Goal: Task Accomplishment & Management: Complete application form

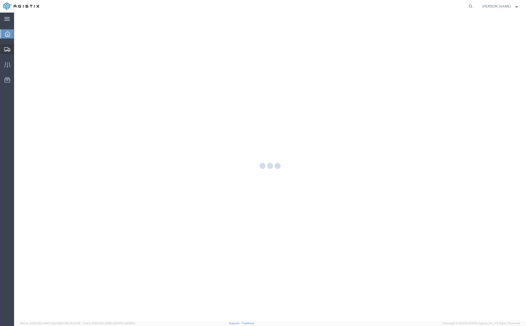
click at [7, 50] on icon at bounding box center [7, 49] width 6 height 5
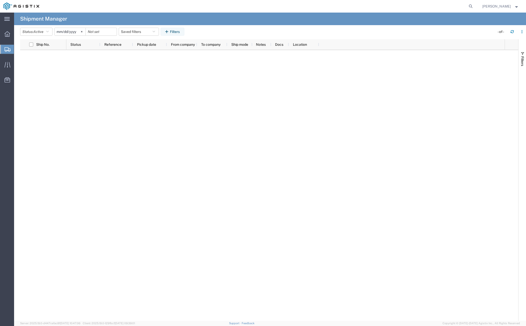
click at [0, 0] on span "Create from Template" at bounding box center [0, 0] width 0 height 0
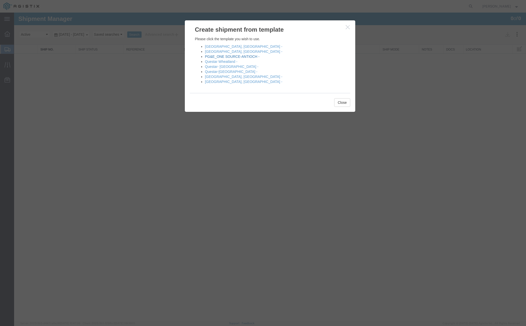
click at [210, 55] on link "PG&E_ONE SOURCE-ANTIOCH -" at bounding box center [232, 57] width 55 height 4
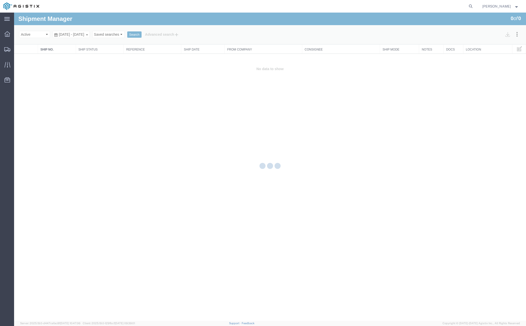
select select "PURCHORD"
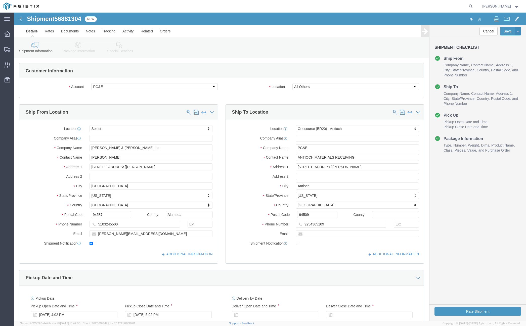
select select
select select "64571"
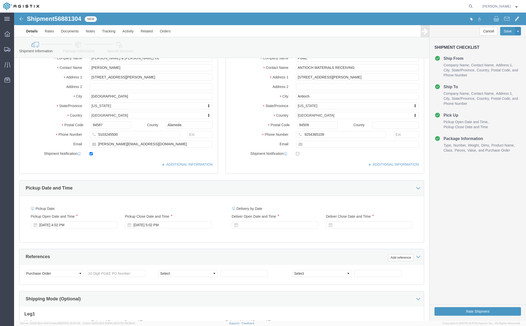
scroll to position [126, 0]
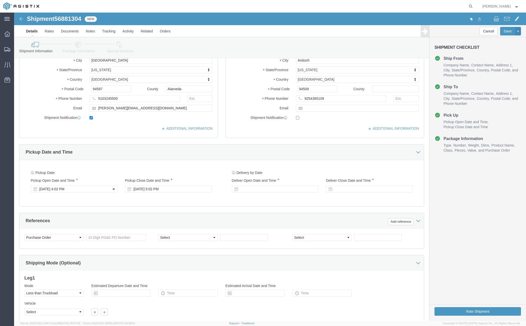
click div "[DATE] 4:02 PM"
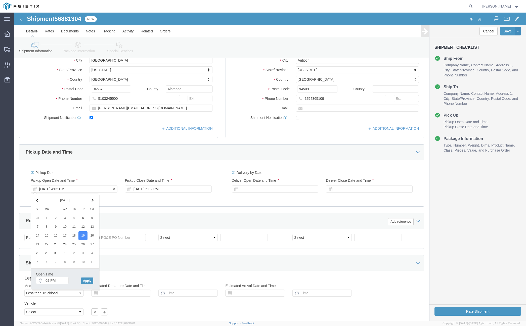
click icon
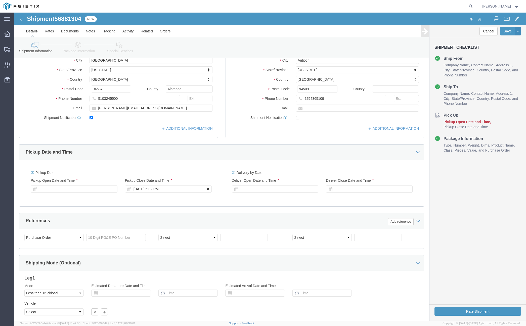
click icon
click div
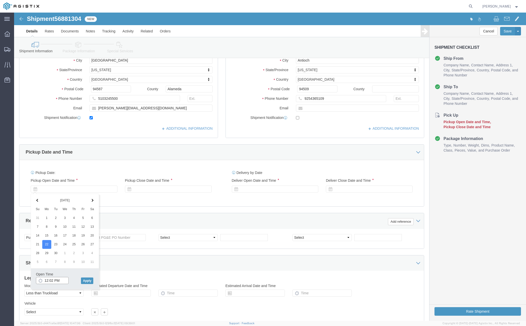
click input "12:02 PM"
type input "7:00 AM"
click button "Apply"
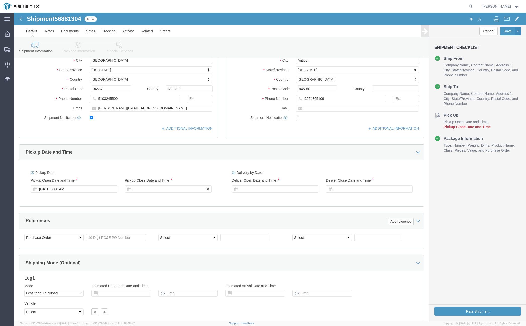
click div
type input "2:45 PM"
click button "Apply"
click div
click input "3:45 PM"
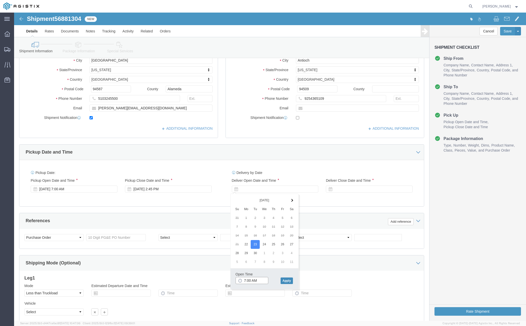
type input "7:00 AM"
click button "Apply"
click div
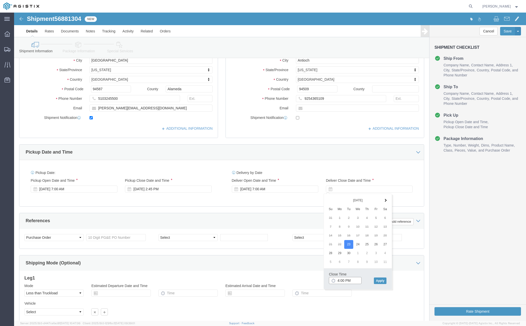
type input "4:00 PM"
click button "Apply"
click input "text"
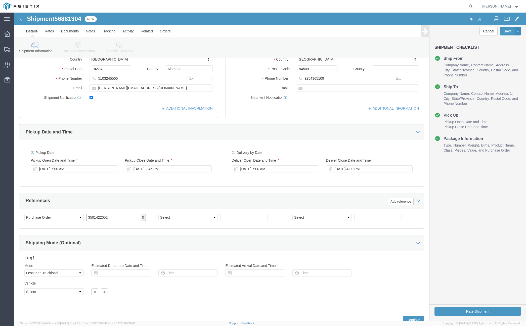
scroll to position [165, 0]
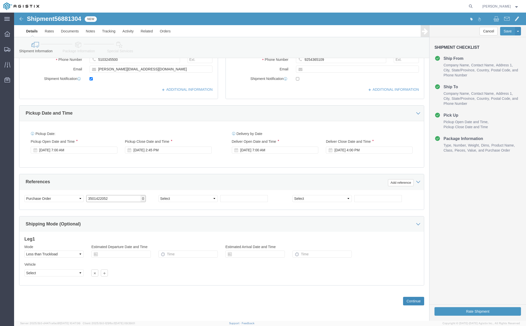
type input "3501422052"
click button "Continue"
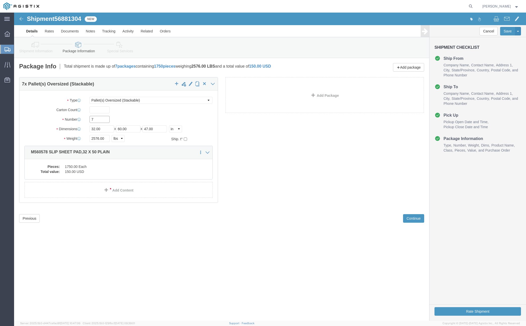
drag, startPoint x: 82, startPoint y: 109, endPoint x: 70, endPoint y: 108, distance: 11.8
click div "Number 7"
type input "12"
click input "32.00"
drag, startPoint x: 92, startPoint y: 116, endPoint x: 61, endPoint y: 118, distance: 31.5
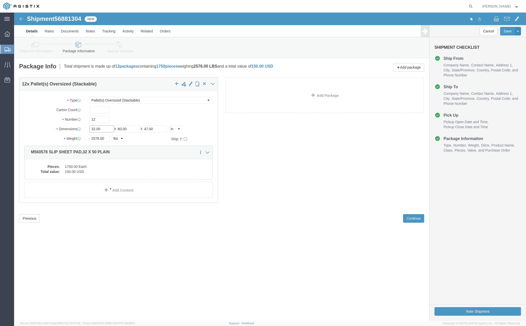
click div "Dimensions Length 32.00 x Width 60.00 x Height 47.00 Select cm ft in"
type input "40"
type input "50"
type input "45"
click input "2576.00"
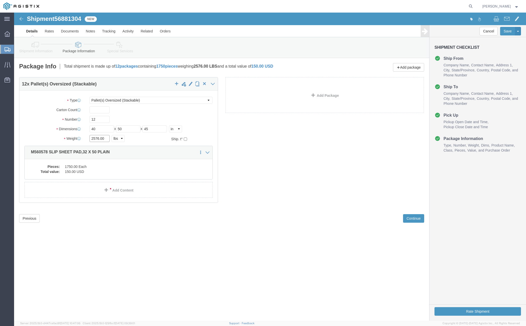
drag, startPoint x: 78, startPoint y: 126, endPoint x: 93, endPoint y: 123, distance: 14.8
click input "2576.00"
drag, startPoint x: 93, startPoint y: 126, endPoint x: 57, endPoint y: 129, distance: 36.8
click div "Weight 2576.00 Select kgs lbs Ship. t°"
type input "3"
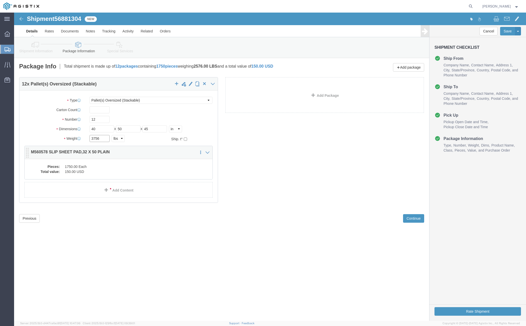
type input "3756"
click dd "1750.00 Each"
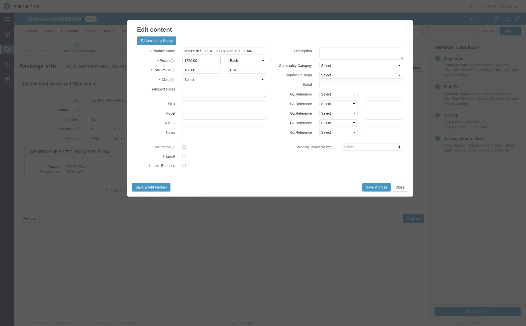
drag, startPoint x: 189, startPoint y: 49, endPoint x: 156, endPoint y: 51, distance: 33.0
click div "Pieces 1750.00 Select Bag Barrels 100Board Feet Bottle Box Blister Pack Carats …"
type input "3000"
click textarea
drag, startPoint x: 183, startPoint y: 59, endPoint x: 159, endPoint y: 58, distance: 24.7
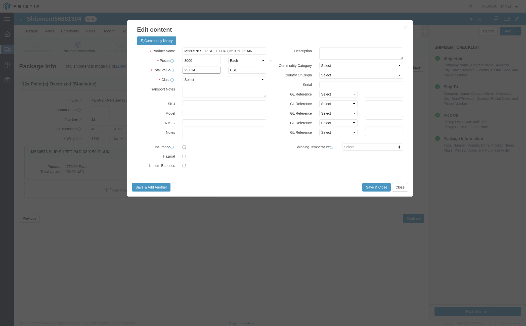
click div "Total Value 257.14 Select ADP AED AFN ALL AMD AOA ARS ATS AUD AWG AZN BAM BBD B…"
type input "150"
click select "Select 50 55 60 65 70 85 92.5 100 125 175 250 300 400"
select select "55"
click select "Select 50 55 60 65 70 85 92.5 100 125 175 250 300 400"
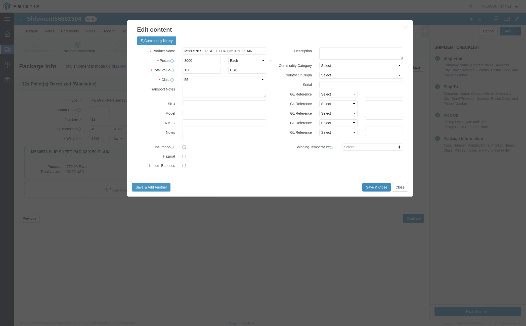
click button "Save & Close"
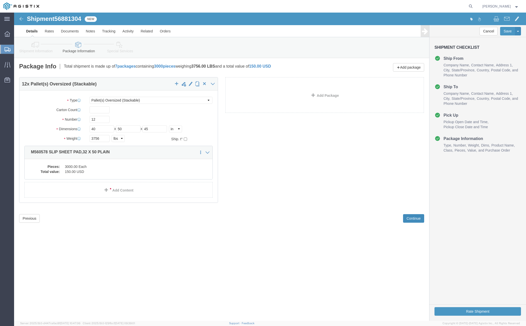
click button "Continue"
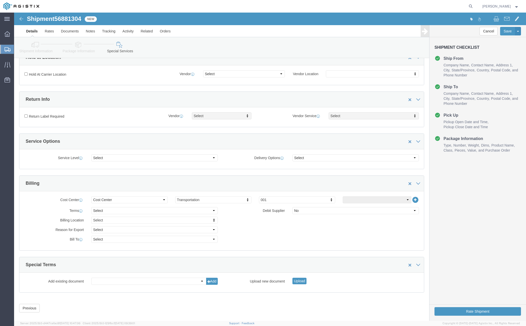
scroll to position [109, 0]
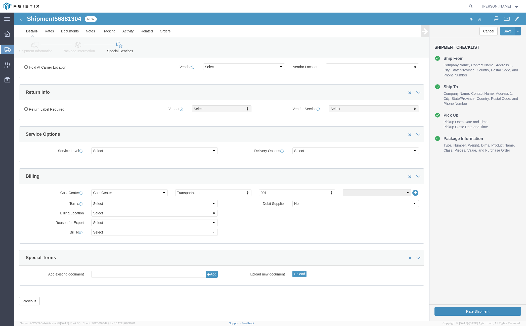
click button "Rate Shipment"
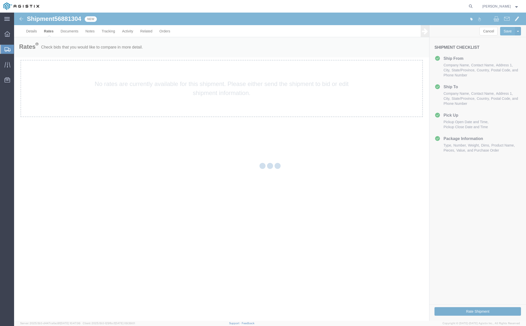
scroll to position [0, 0]
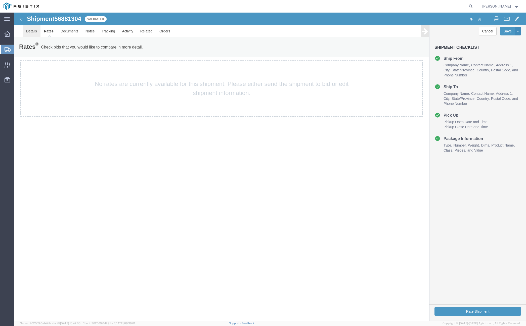
click at [34, 30] on link "Details" at bounding box center [32, 31] width 18 height 12
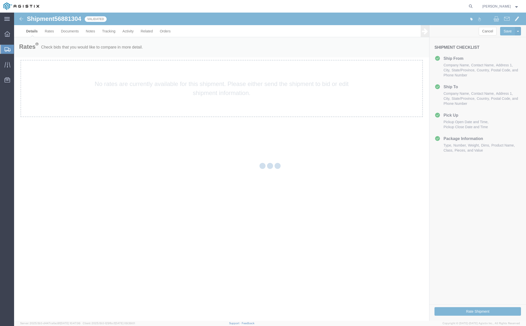
select select "64571"
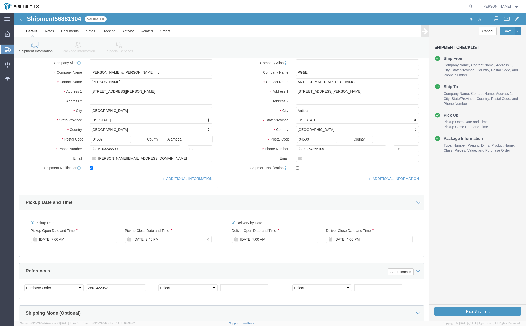
click div "[DATE] 2:45 PM"
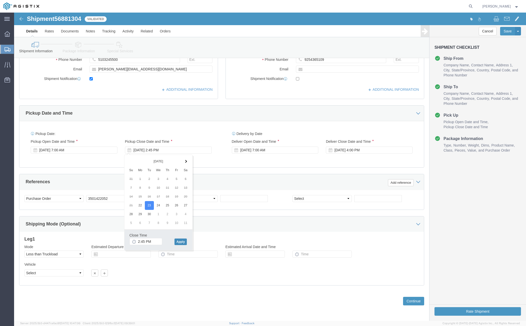
click button "Apply"
click div "[DATE] 3:45 PM"
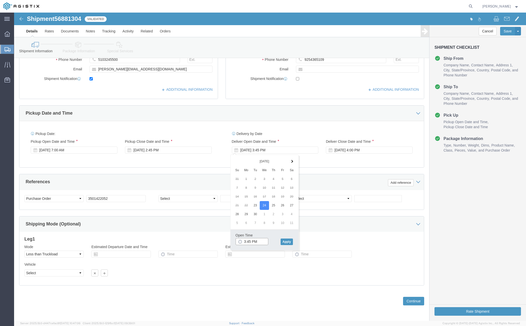
click input "3:45 PM"
type input "8:45 AM"
click button "Apply"
click div "[DATE] 9:45 AM"
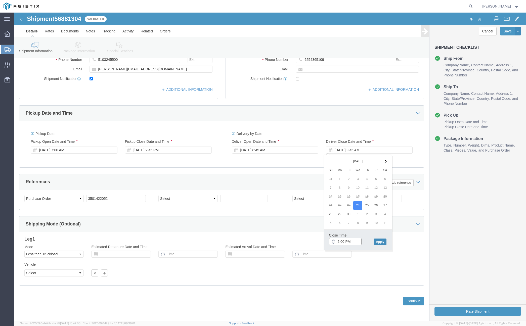
type input "2:00 PM"
click button "Apply"
click button "Continue"
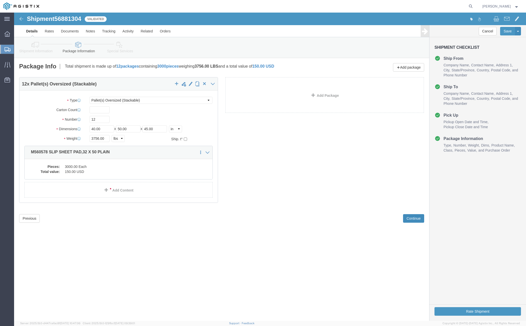
scroll to position [0, 0]
click button "Rate Shipment"
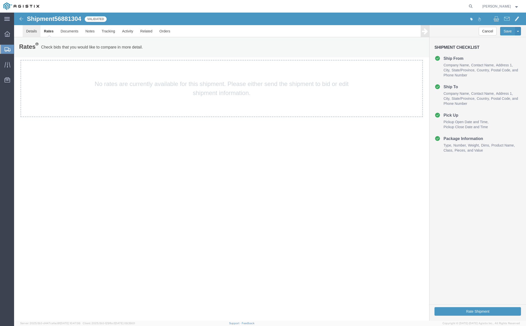
click at [27, 29] on link "Details" at bounding box center [32, 31] width 18 height 12
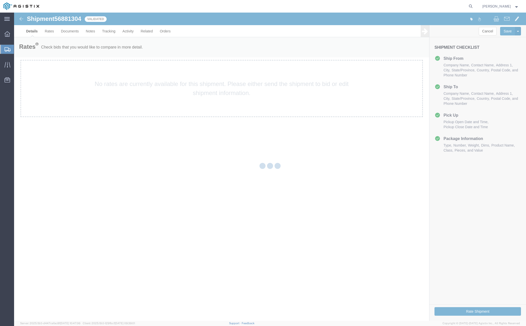
select select "64571"
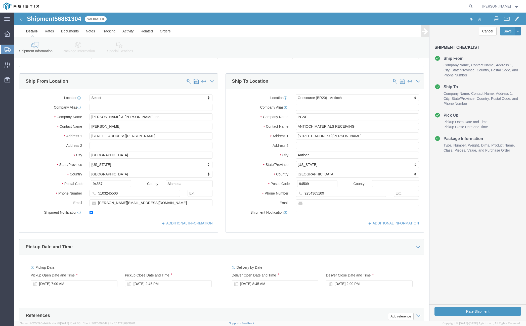
scroll to position [101, 0]
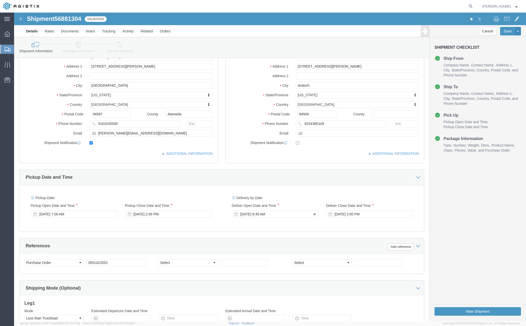
click div "[DATE] 8:45 AM"
click input "8:45 AM"
type input "7:00 AM"
click button "Apply"
click div "[DATE] 8:00 AM"
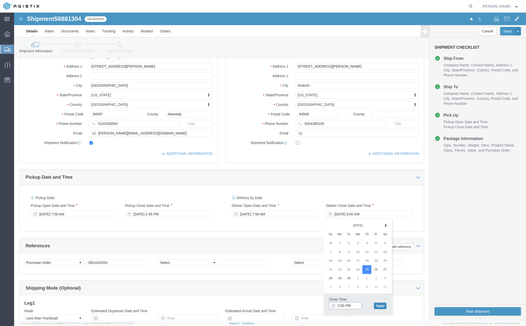
type input "2:00 PM"
click button "Apply"
click button "Rate Shipment"
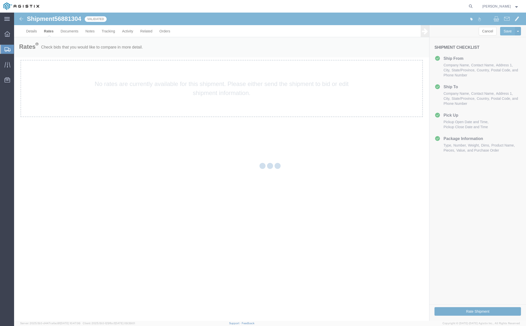
scroll to position [0, 0]
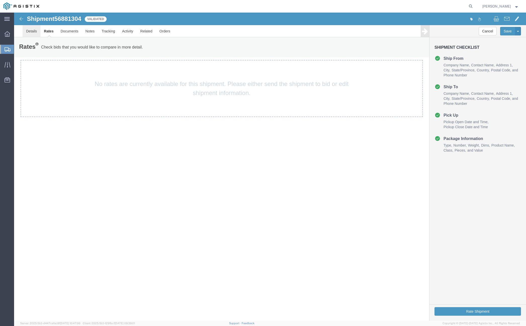
click at [26, 32] on link "Details" at bounding box center [32, 31] width 18 height 12
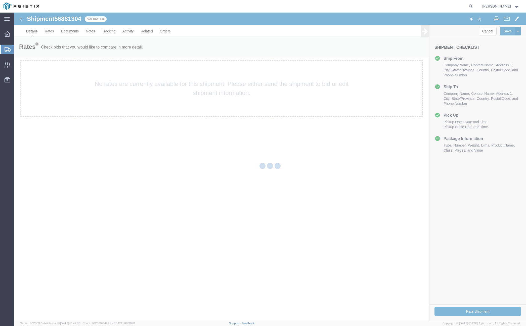
select select "64571"
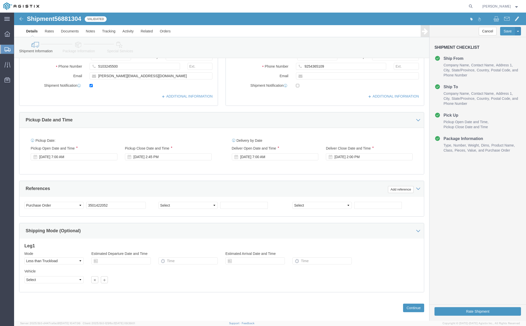
scroll to position [165, 0]
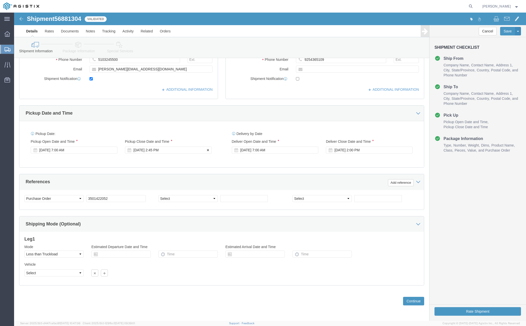
click div "[DATE] 2:45 PM"
click button "Apply"
click div "[DATE] 2:00 PM"
click button "Apply"
click button "Rate Shipment"
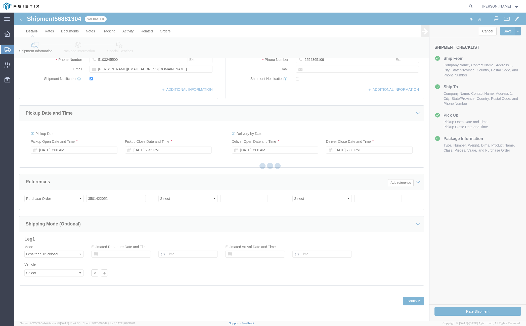
scroll to position [0, 0]
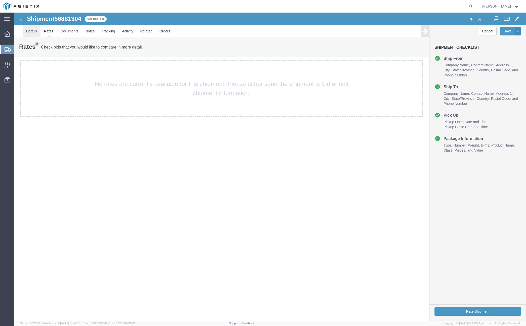
click at [36, 31] on link "Details" at bounding box center [32, 31] width 18 height 12
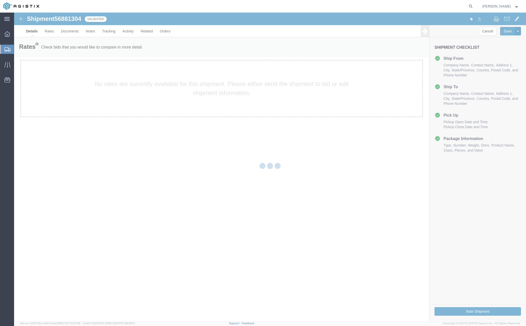
select select "64571"
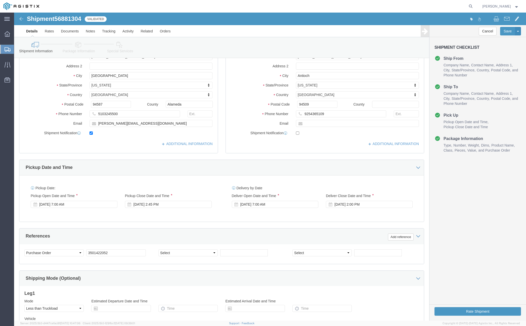
scroll to position [126, 0]
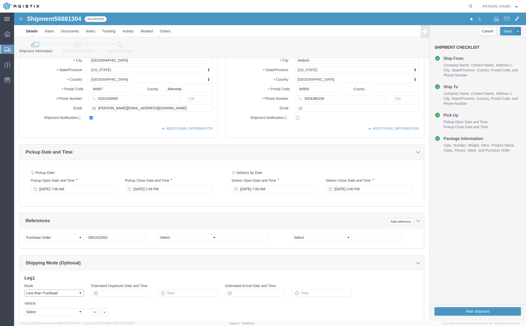
click select "Select Air Less than Truckload Multi-Leg Ocean Freight Rail Small Parcel Truckl…"
select select
click select "Select Air Less than Truckload Multi-Leg Ocean Freight Rail Small Parcel Truckl…"
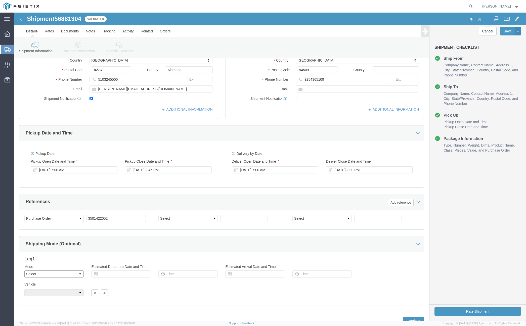
scroll to position [165, 0]
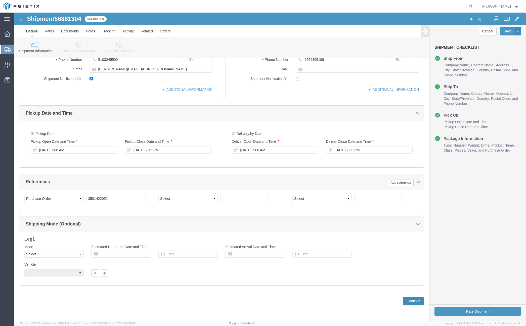
click button "Continue"
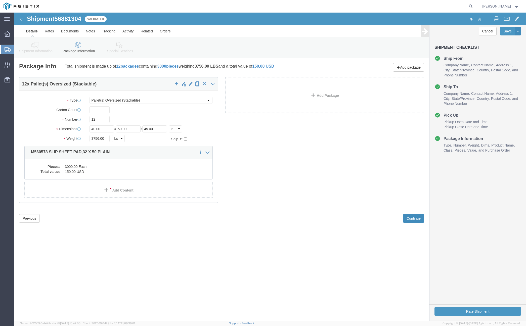
scroll to position [0, 0]
click button "Continue"
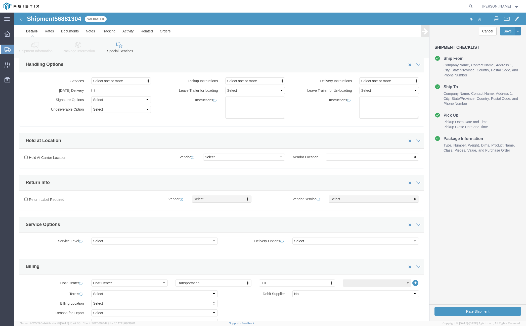
scroll to position [109, 0]
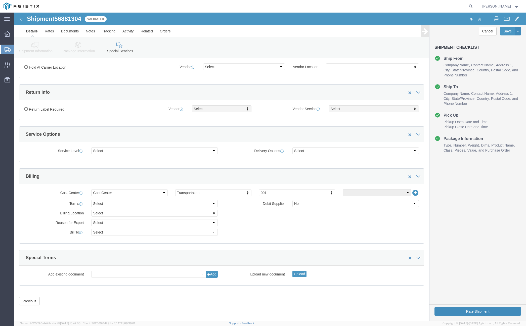
click button "Rate Shipment"
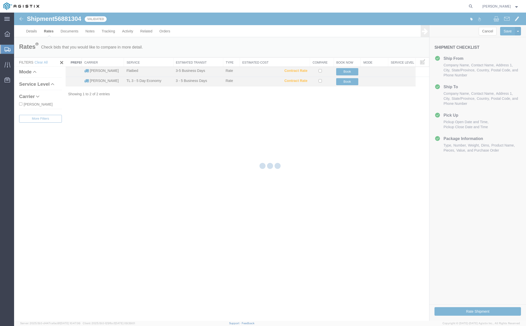
scroll to position [0, 0]
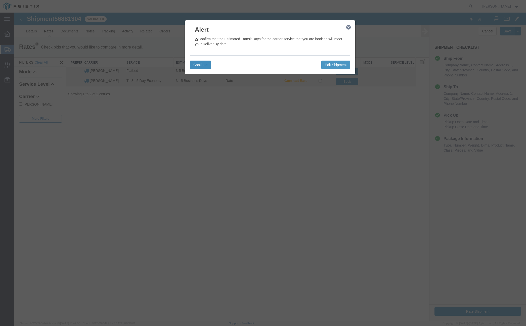
click at [196, 66] on button "Continue" at bounding box center [200, 65] width 21 height 9
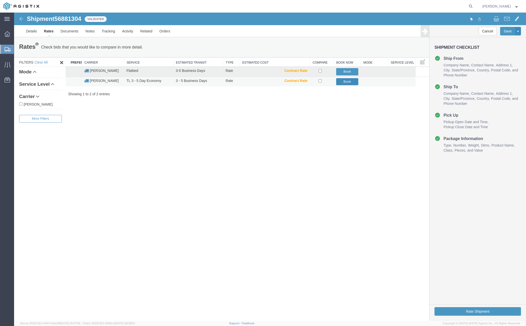
click at [336, 84] on button "Book" at bounding box center [347, 81] width 22 height 7
